Goal: Task Accomplishment & Management: Use online tool/utility

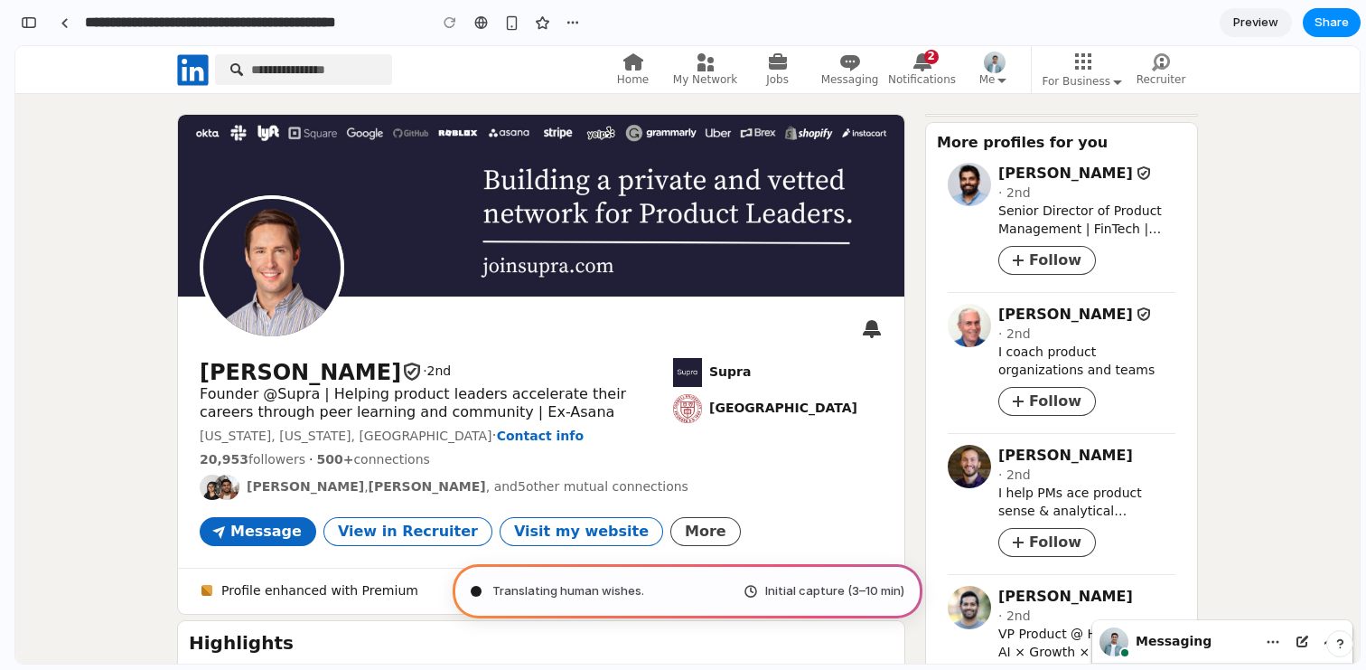
click at [656, 595] on div "Translating human wishes . Initial capture (3–10 min)" at bounding box center [688, 591] width 470 height 54
click at [656, 595] on div "Translating human wishes .. Initial capture (3–10 min)" at bounding box center [688, 591] width 470 height 54
click at [362, 529] on span "View in Recruiter" at bounding box center [408, 531] width 140 height 18
click at [267, 537] on span "Message" at bounding box center [265, 531] width 71 height 18
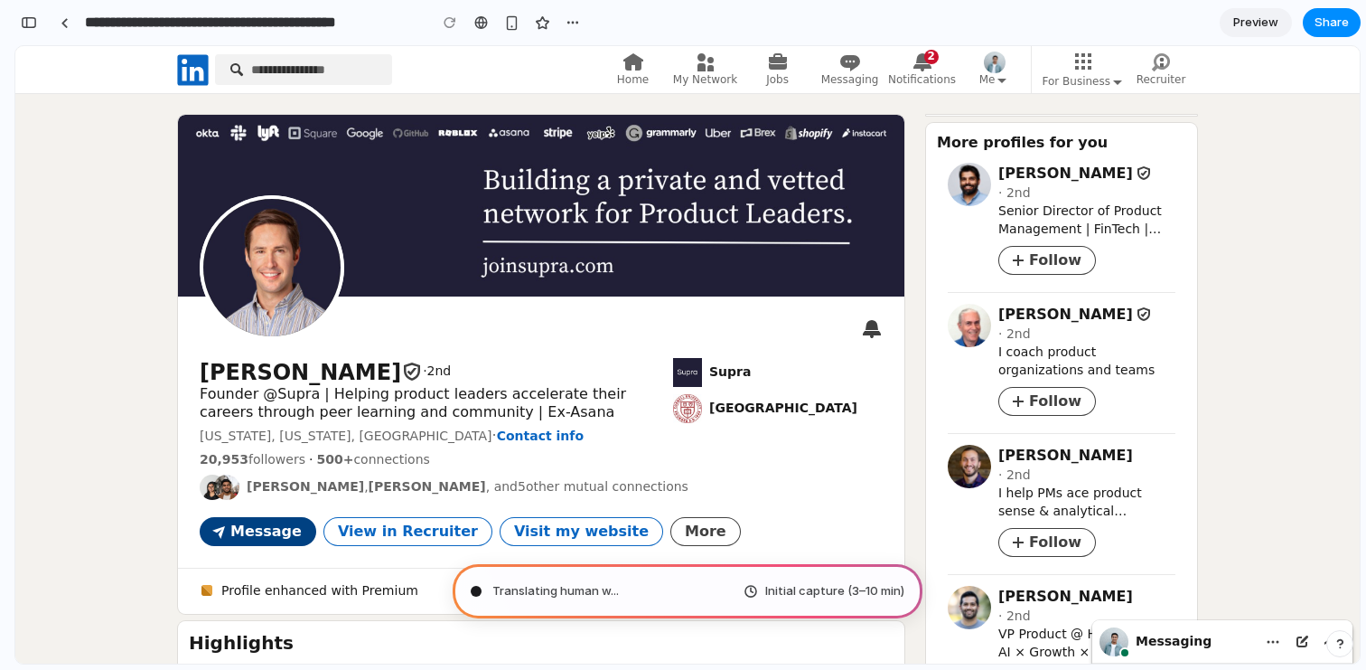
click at [267, 537] on span "Message" at bounding box center [265, 531] width 71 height 18
click at [433, 538] on span "View in Recruiter" at bounding box center [408, 531] width 140 height 18
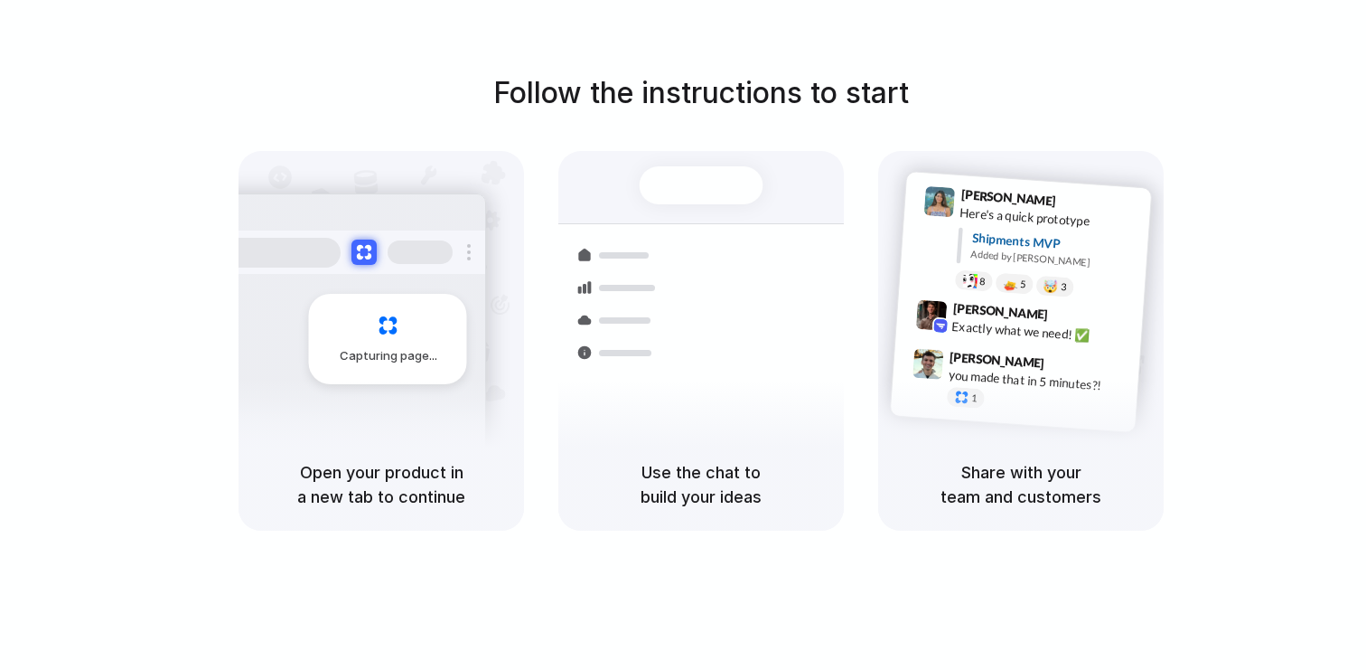
click at [211, 213] on div "Follow the instructions to start Capturing page Open your product in a new tab …" at bounding box center [701, 300] width 1366 height 459
